Goal: Book appointment/travel/reservation

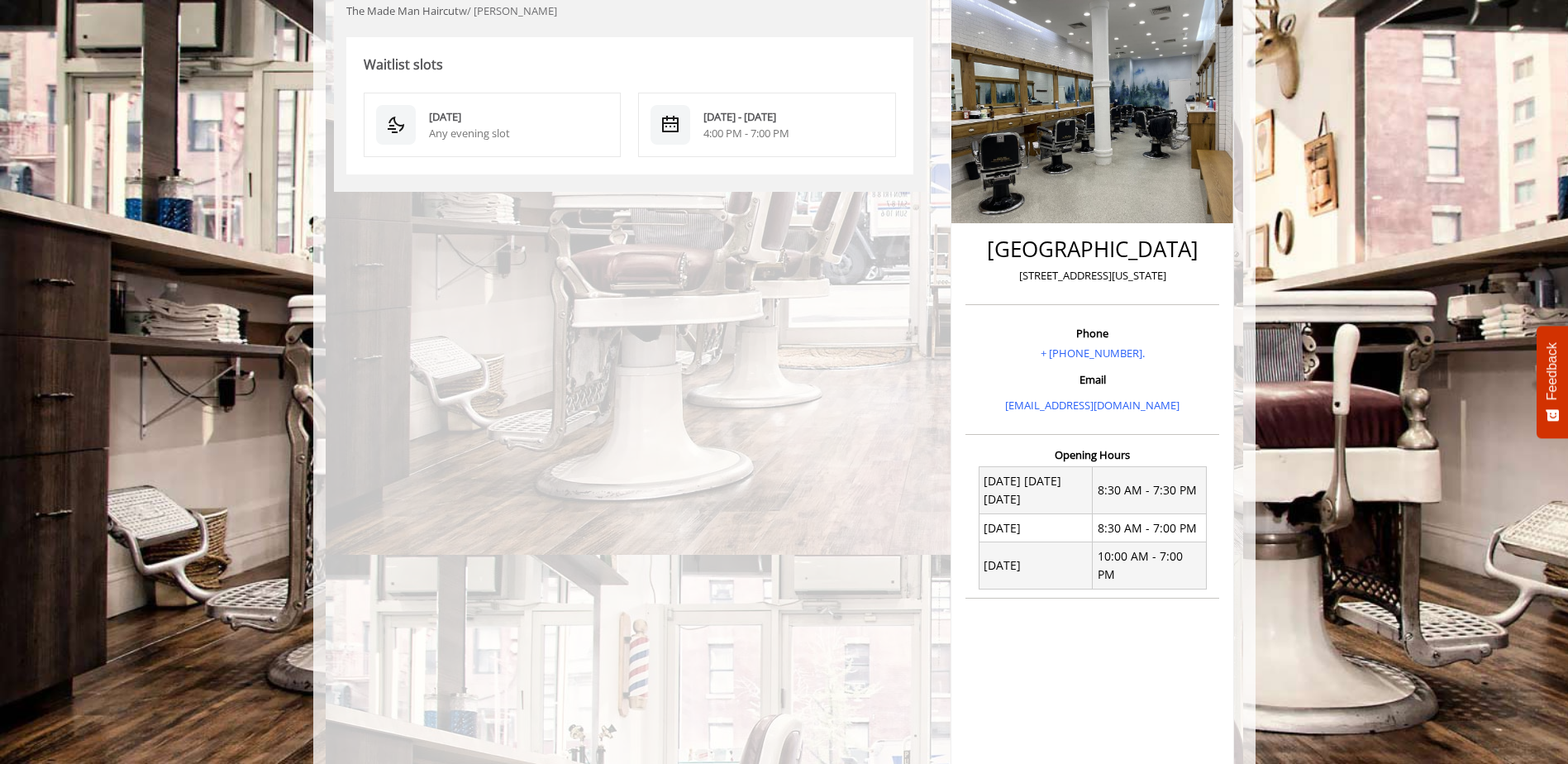
scroll to position [44, 0]
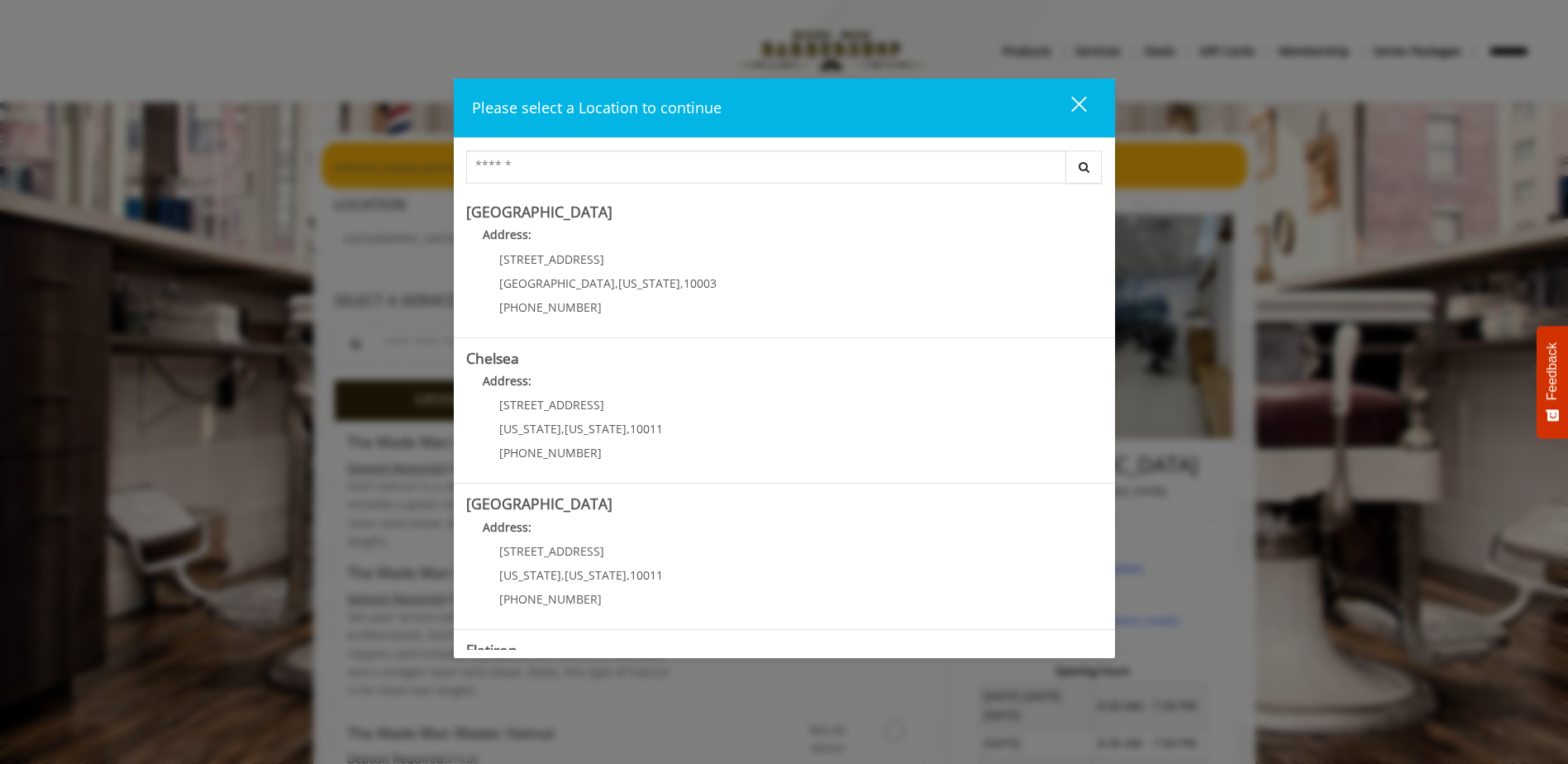
click at [1077, 106] on div "close dialog" at bounding box center [1078, 104] width 16 height 16
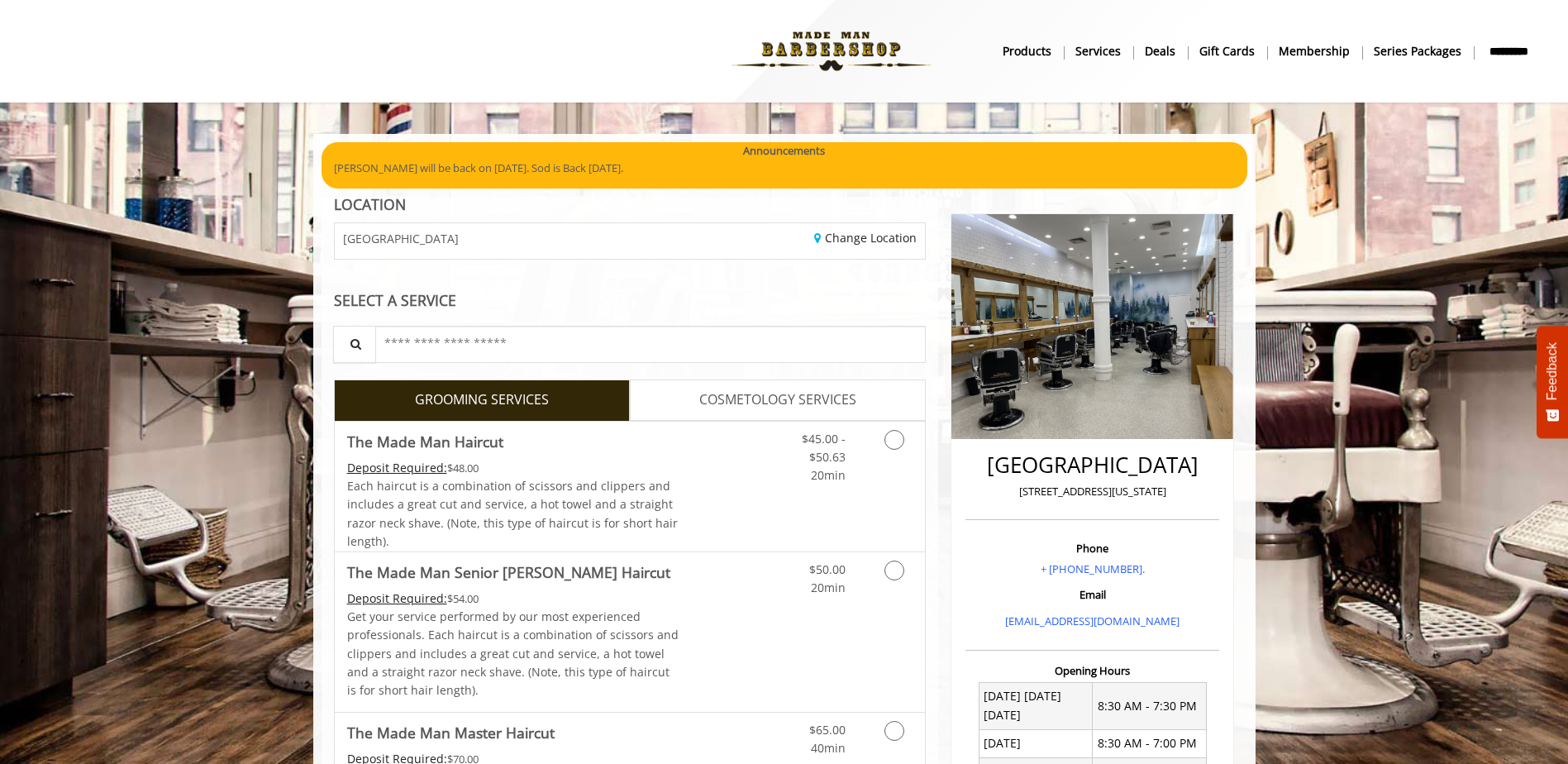
click at [1098, 55] on b "Services" at bounding box center [1098, 52] width 46 height 19
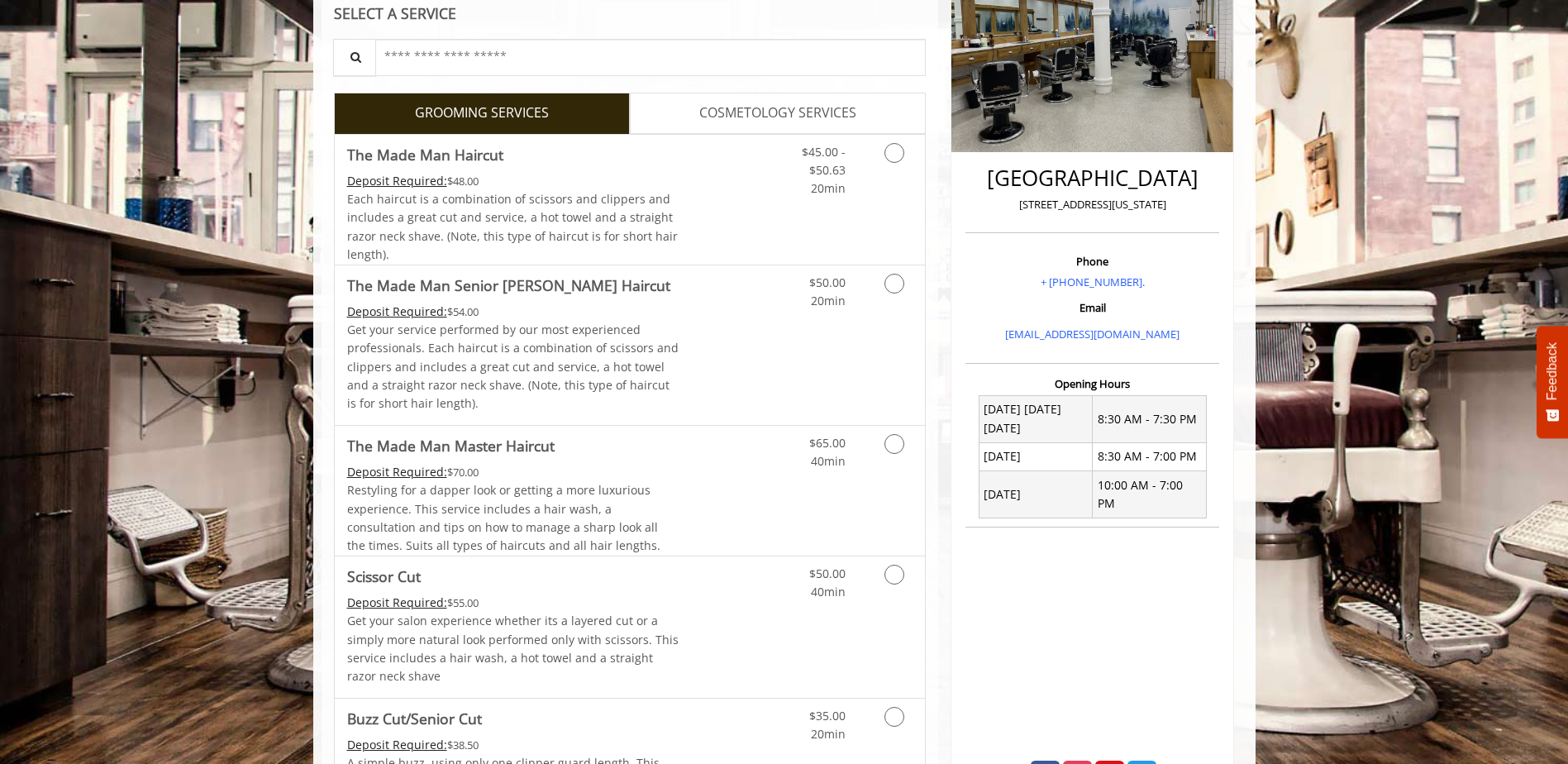
scroll to position [330, 0]
